Goal: Information Seeking & Learning: Learn about a topic

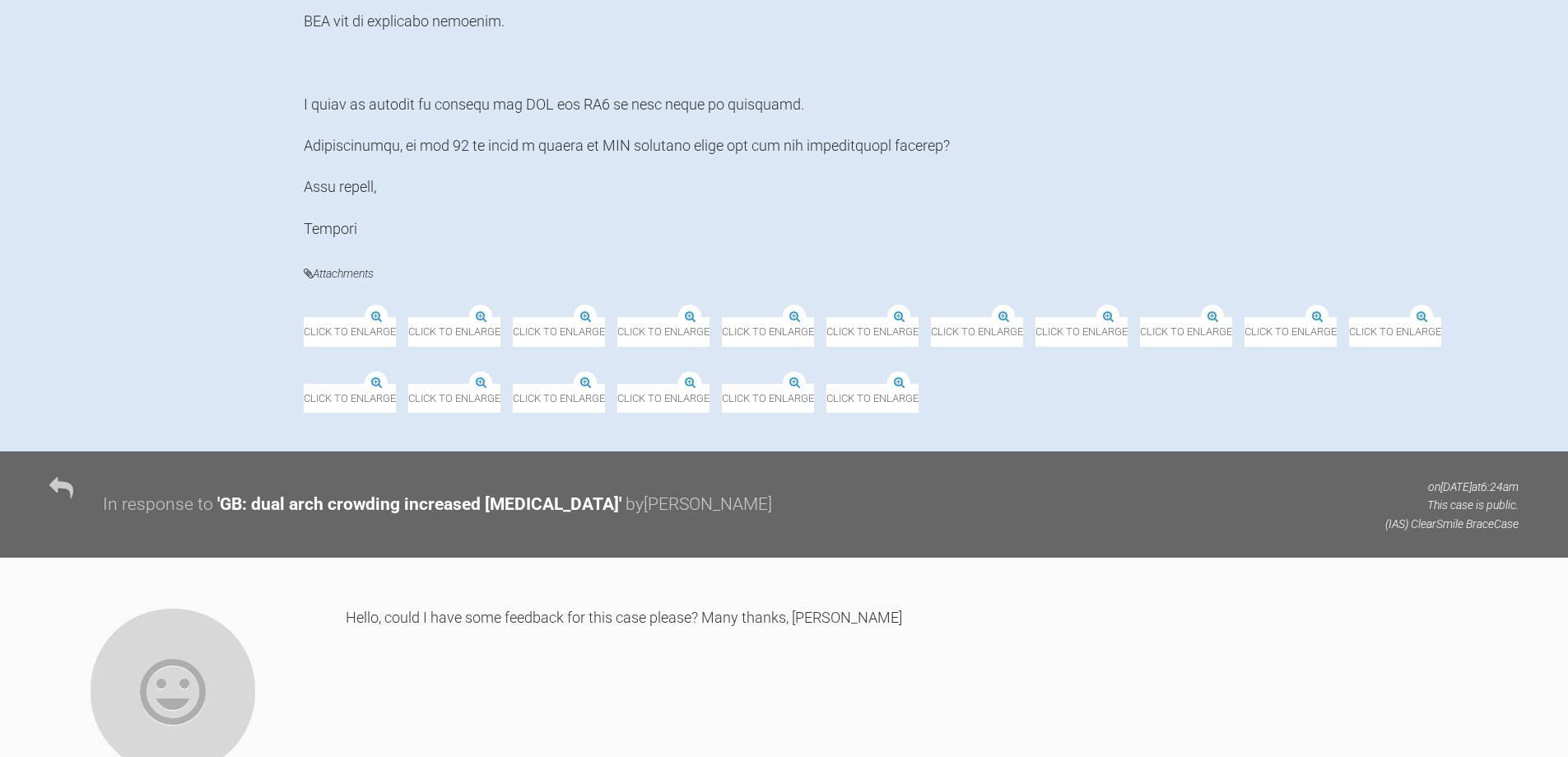
scroll to position [988, 0]
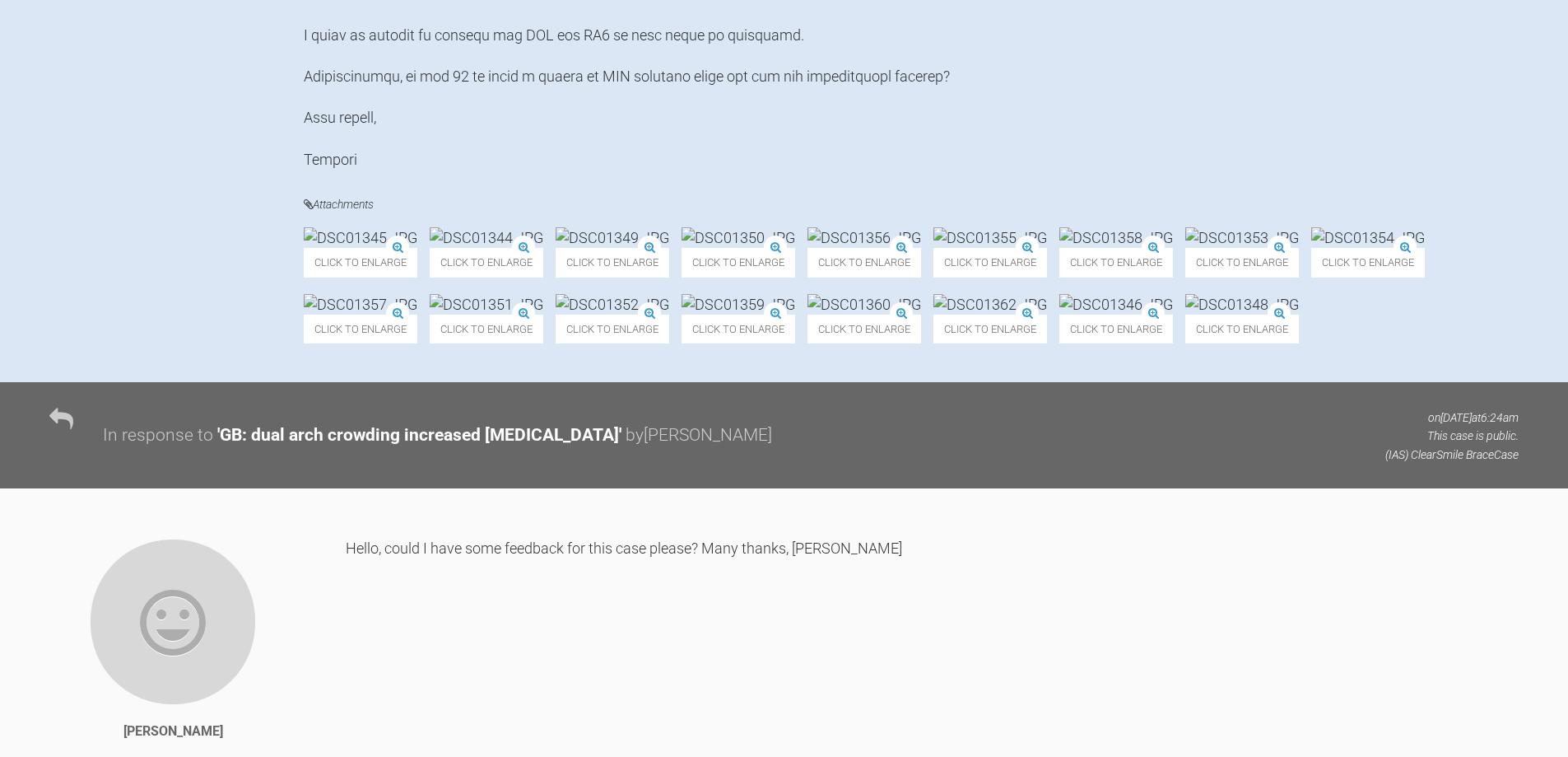
click at [669, 248] on img at bounding box center [612, 237] width 113 height 21
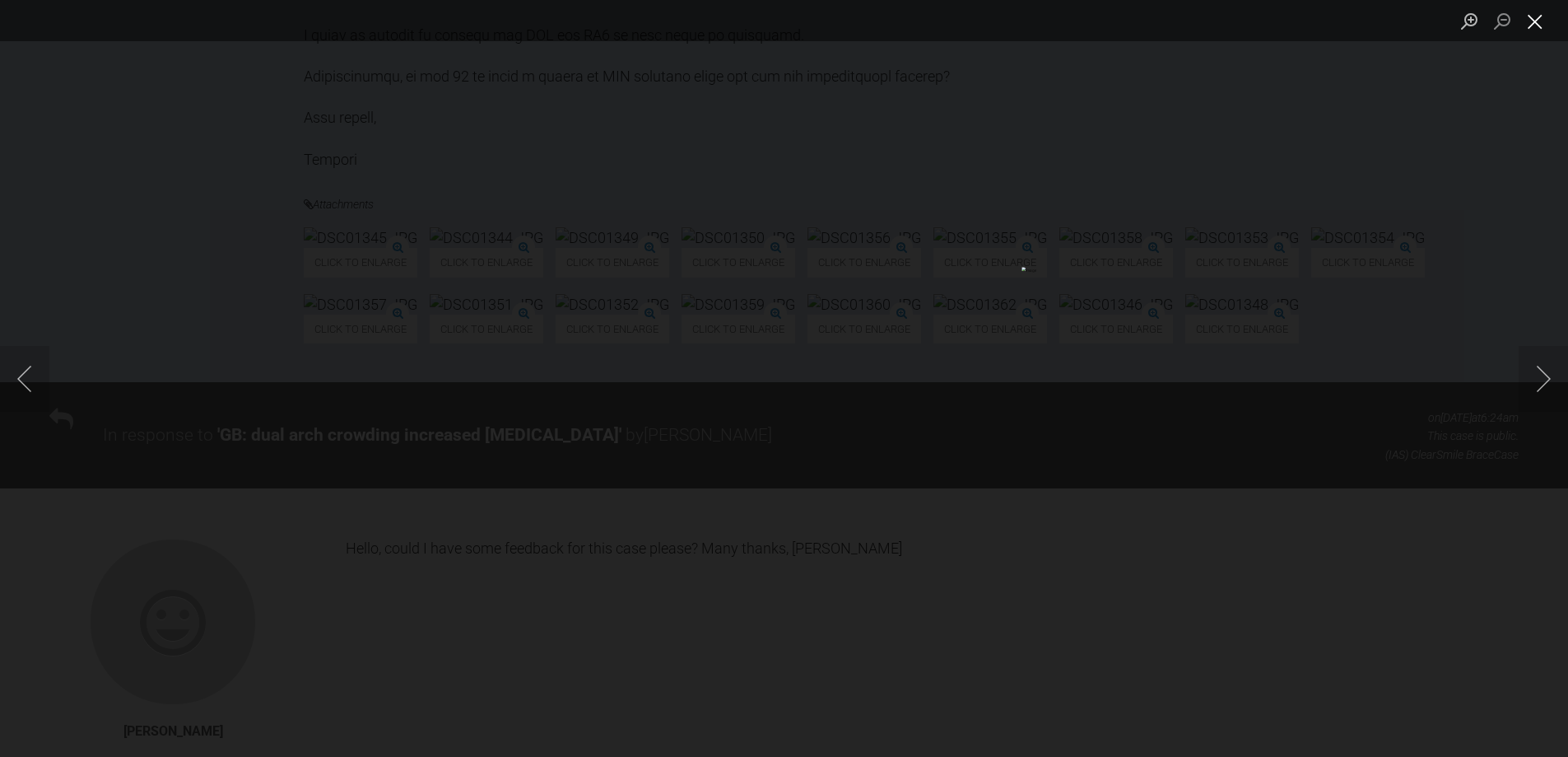
click at [1537, 25] on button "Close lightbox" at bounding box center [1534, 21] width 33 height 29
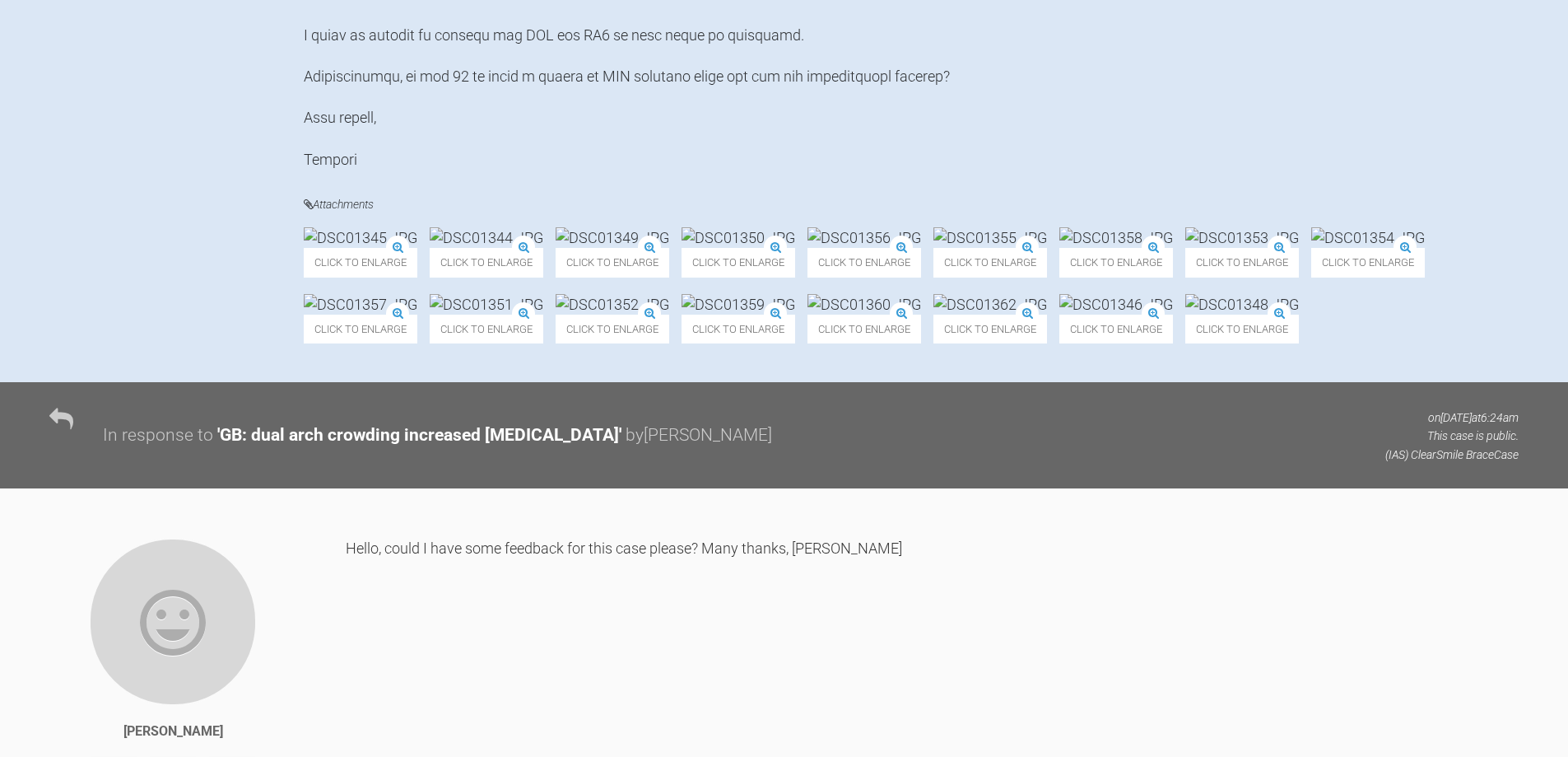
click at [544, 248] on img at bounding box center [487, 237] width 113 height 21
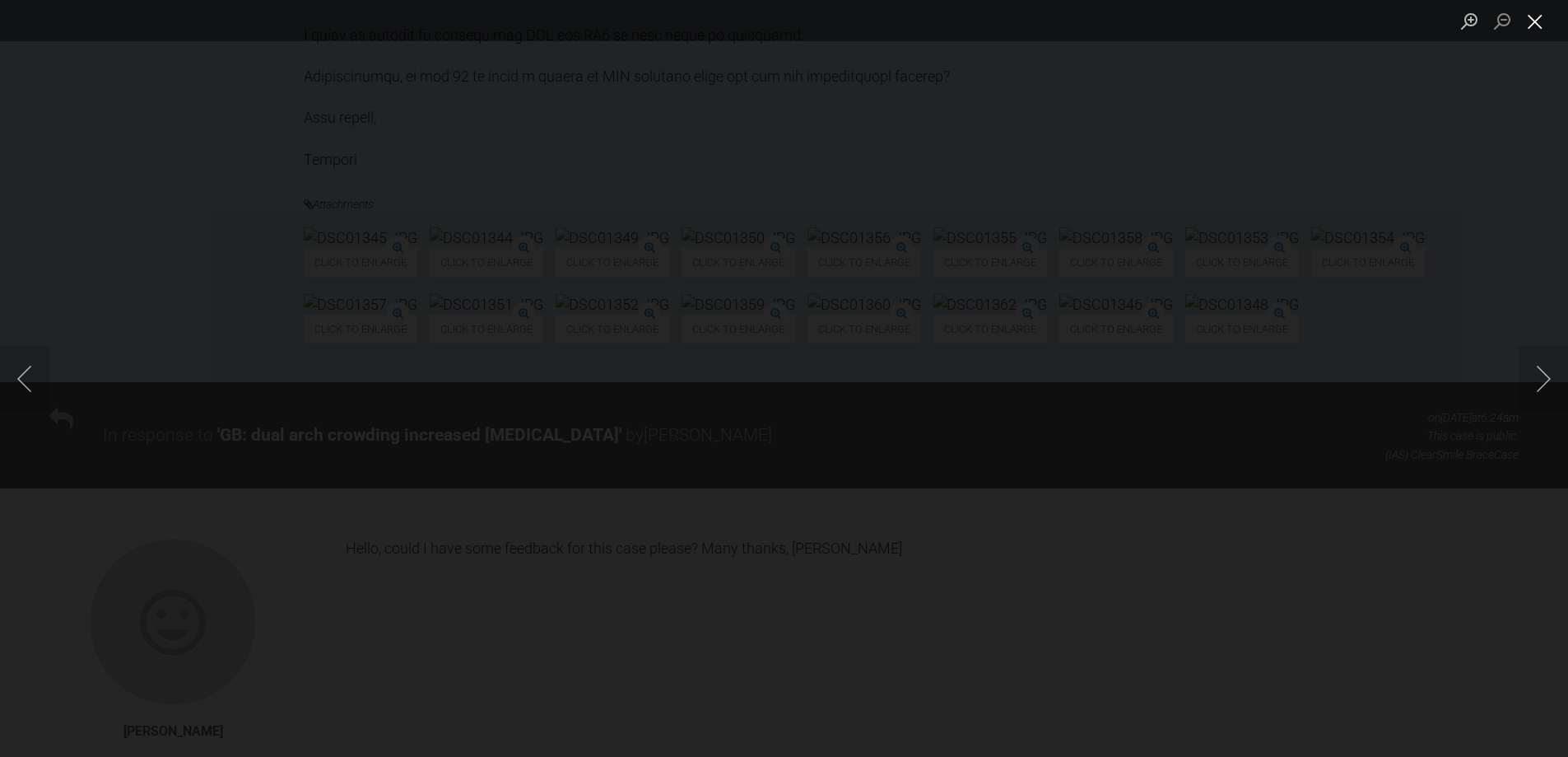
click at [1549, 22] on button "Close lightbox" at bounding box center [1534, 21] width 33 height 29
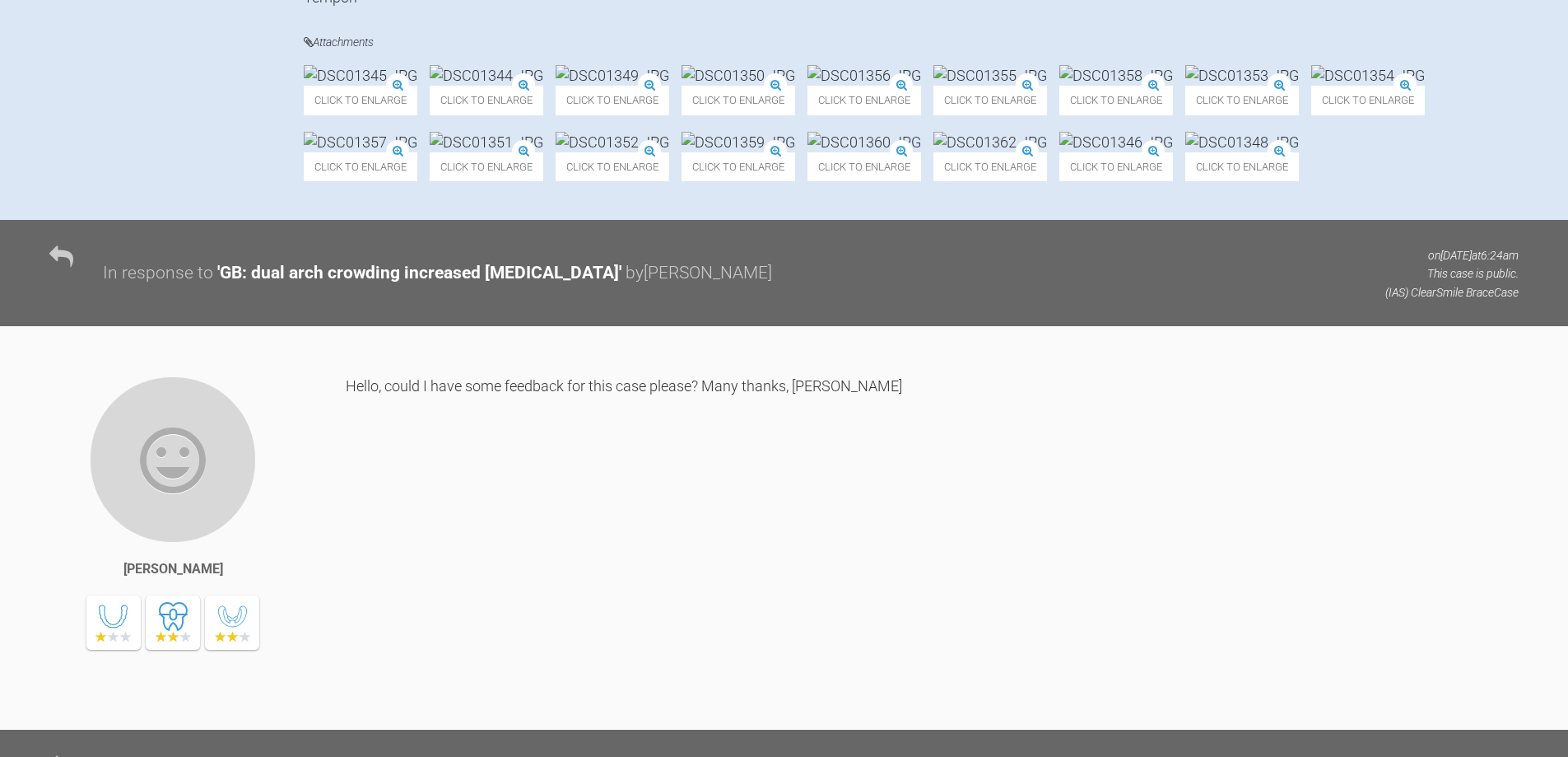
scroll to position [1152, 0]
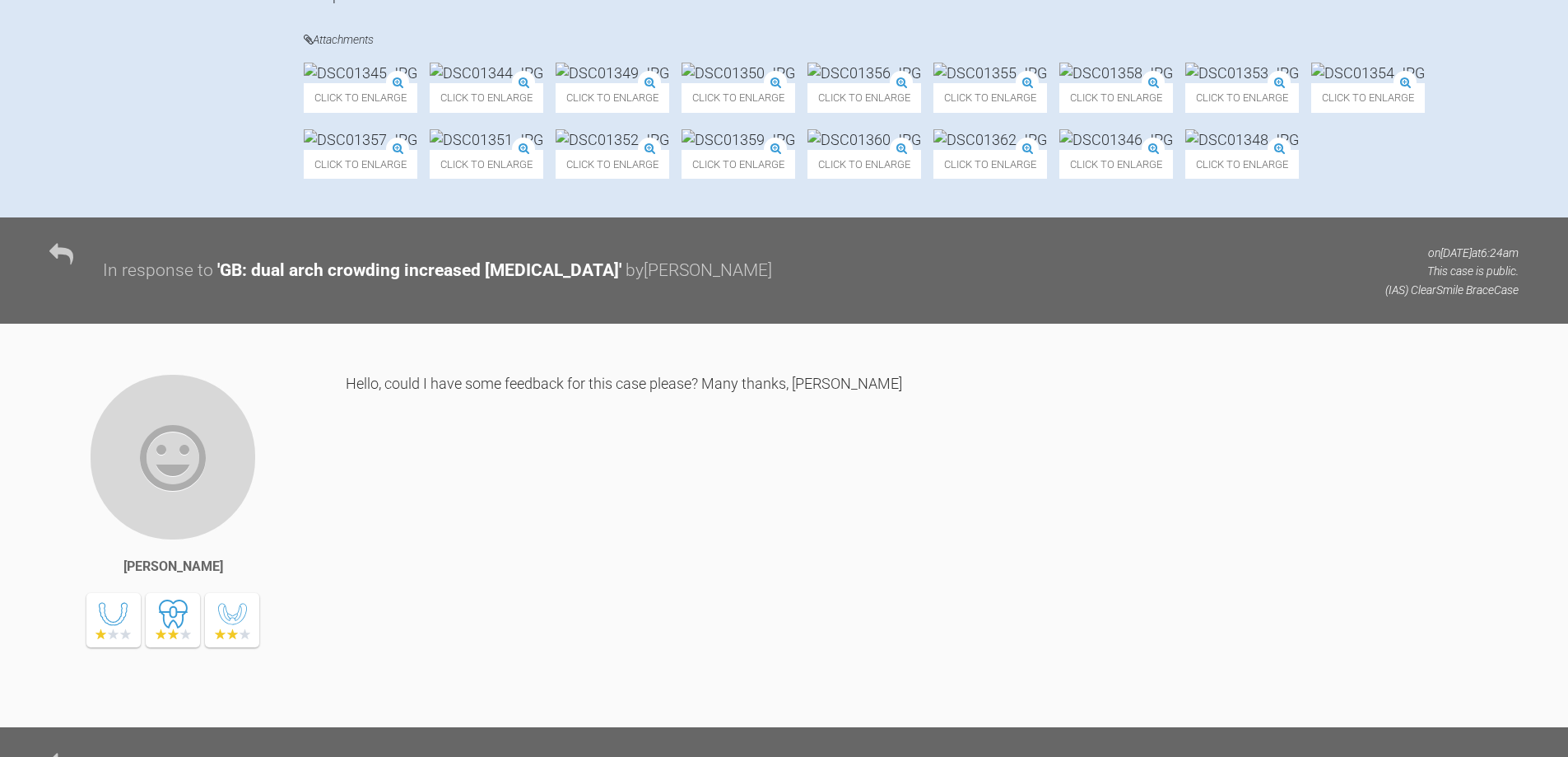
click at [682, 149] on img at bounding box center [739, 139] width 113 height 21
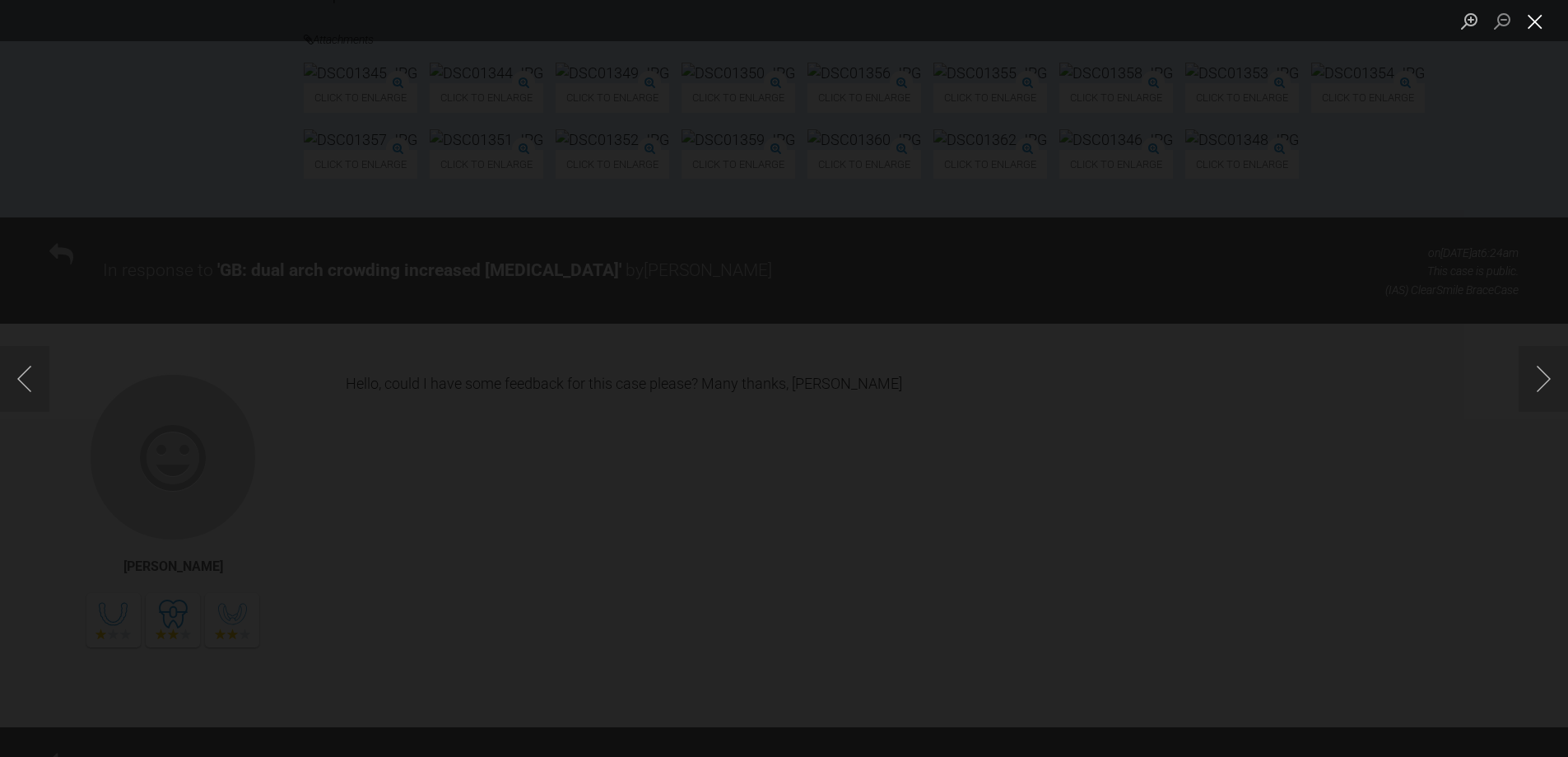
click at [1544, 13] on button "Close lightbox" at bounding box center [1534, 21] width 33 height 29
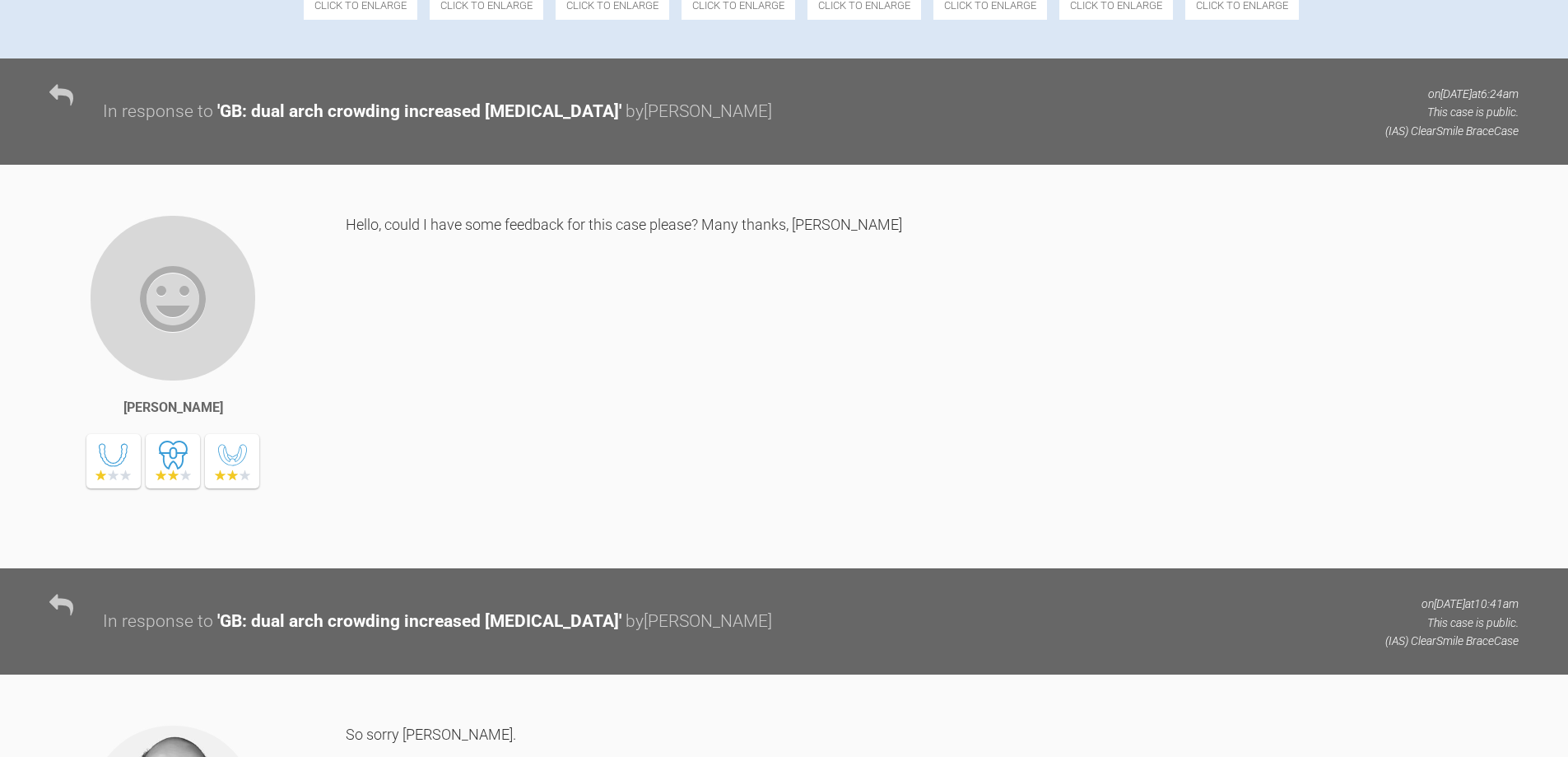
scroll to position [1120, 0]
